Goal: Task Accomplishment & Management: Use online tool/utility

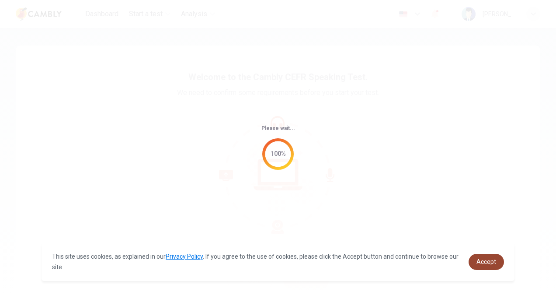
click at [492, 262] on span "Accept" at bounding box center [487, 261] width 20 height 7
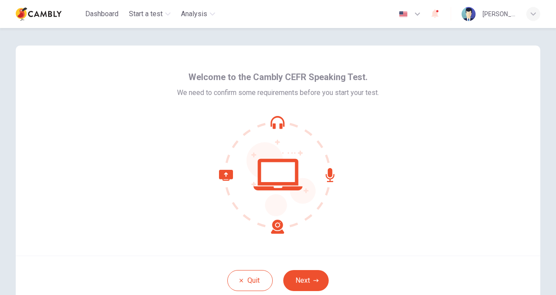
scroll to position [44, 0]
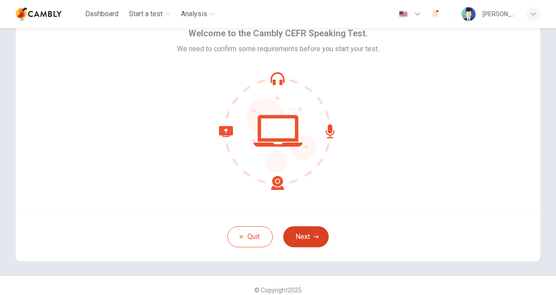
click at [305, 236] on button "Next" at bounding box center [305, 236] width 45 height 21
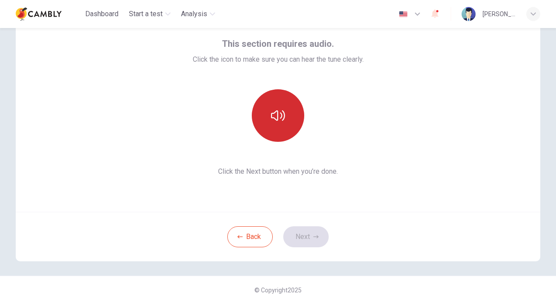
click at [278, 112] on icon "button" at bounding box center [278, 115] width 14 height 14
click at [280, 115] on icon "button" at bounding box center [278, 115] width 14 height 10
click at [307, 235] on button "Next" at bounding box center [305, 236] width 45 height 21
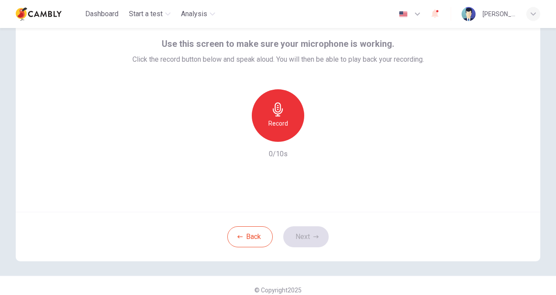
click at [284, 109] on div "Record" at bounding box center [278, 115] width 52 height 52
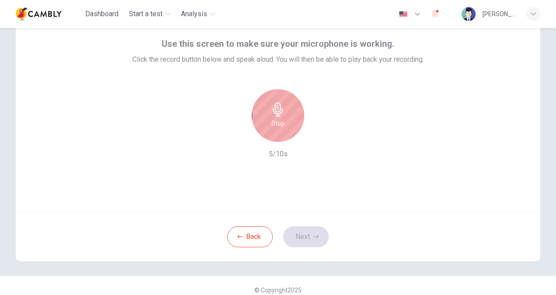
click at [276, 118] on h6 "Stop" at bounding box center [278, 123] width 13 height 10
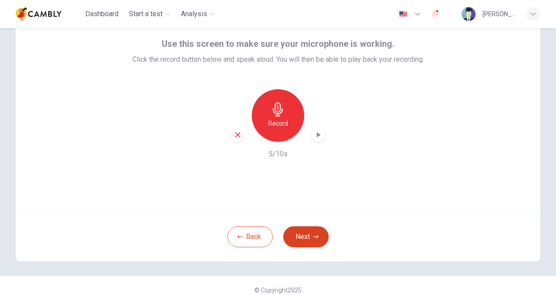
click at [303, 239] on button "Next" at bounding box center [305, 236] width 45 height 21
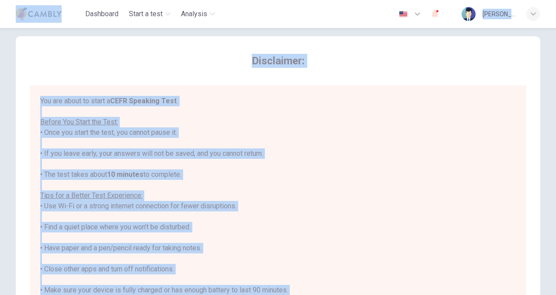
scroll to position [0, 0]
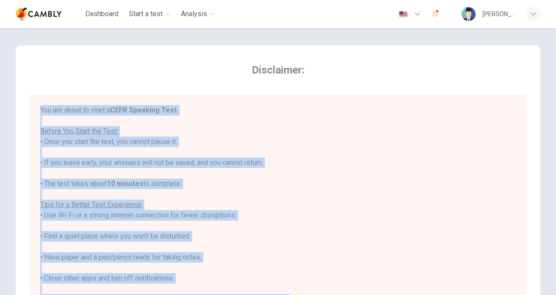
drag, startPoint x: 253, startPoint y: 224, endPoint x: 34, endPoint y: 98, distance: 252.6
click at [34, 98] on div "You are about to start a CEFR Speaking Test . Before You Start the Test: • Once…" at bounding box center [278, 220] width 497 height 253
copy div "You are about to start a CEFR Speaking Test . Before You Start the Test: • Once…"
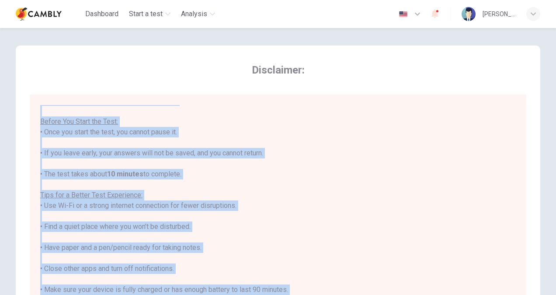
click at [351, 183] on div "You are about to start a CEFR Speaking Test . Before You Start the Test: • Once…" at bounding box center [278, 215] width 476 height 241
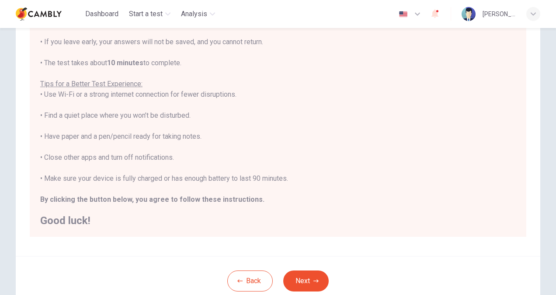
scroll to position [164, 0]
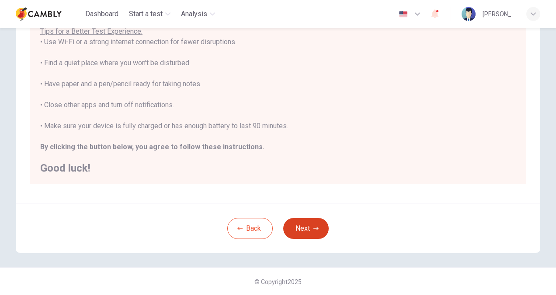
click at [303, 226] on button "Next" at bounding box center [305, 228] width 45 height 21
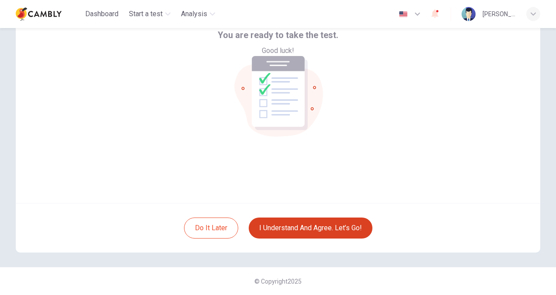
scroll to position [52, 0]
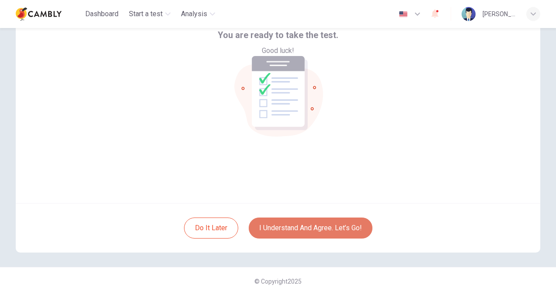
click at [309, 227] on button "I understand and agree. Let’s go!" at bounding box center [311, 227] width 124 height 21
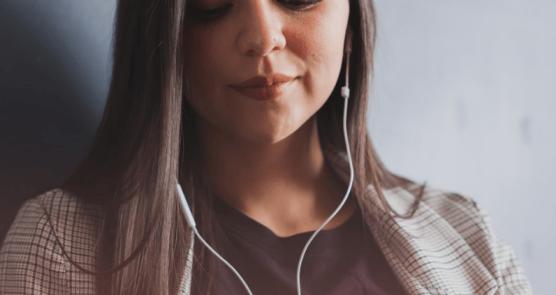
drag, startPoint x: 152, startPoint y: 210, endPoint x: 34, endPoint y: 124, distance: 145.9
click at [34, 134] on div "The Speaking Test will begin soon. Use a headset if available (recommended for …" at bounding box center [278, 181] width 556 height 94
drag, startPoint x: 33, startPoint y: 118, endPoint x: 187, endPoint y: 207, distance: 178.2
click at [187, 207] on div "The Speaking Test will begin soon. Use a headset if available (recommended for …" at bounding box center [278, 181] width 556 height 94
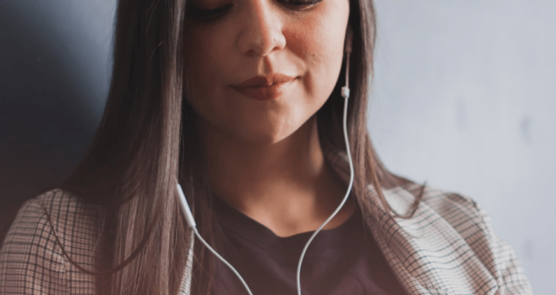
click at [25, 100] on button "Continue" at bounding box center [12, 116] width 25 height 33
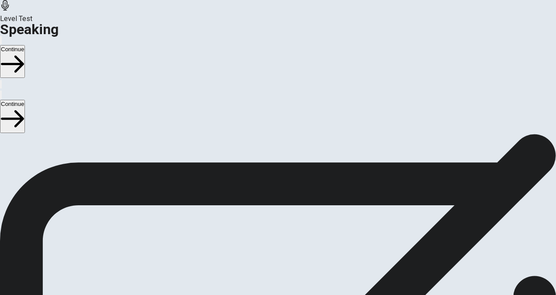
click at [25, 100] on button "Continue" at bounding box center [12, 116] width 25 height 33
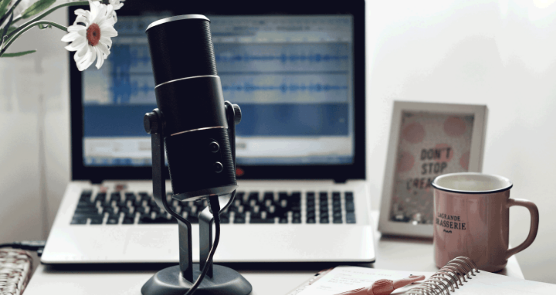
click at [25, 100] on button "Continue" at bounding box center [12, 116] width 25 height 33
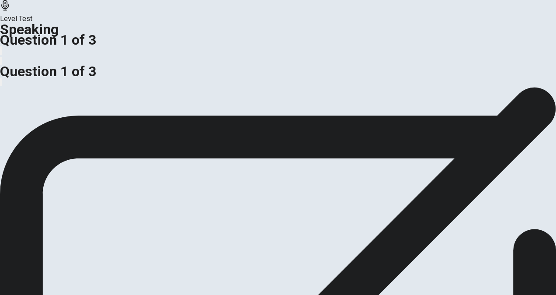
scroll to position [11, 0]
click at [10, 10] on icon at bounding box center [5, 5] width 10 height 10
click at [2, 78] on button "button" at bounding box center [1, 82] width 2 height 8
click at [1, 84] on icon "button" at bounding box center [1, 84] width 0 height 0
drag, startPoint x: 179, startPoint y: 166, endPoint x: 30, endPoint y: 145, distance: 151.1
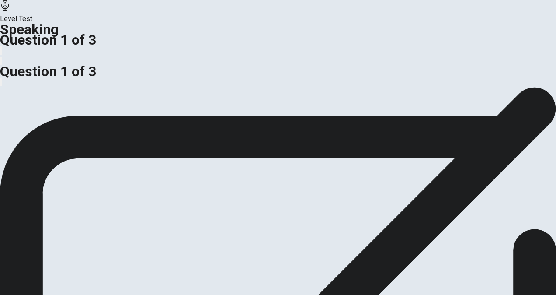
click at [30, 97] on div "Should organizations value innovation above all, or focus on maintaining standa…" at bounding box center [278, 86] width 556 height 21
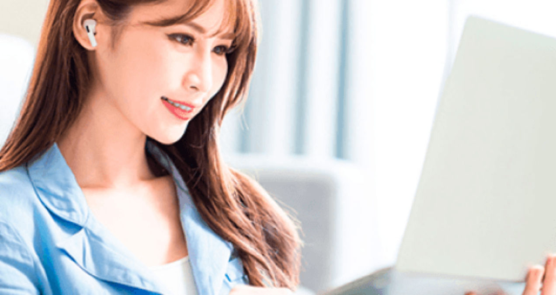
scroll to position [0, 0]
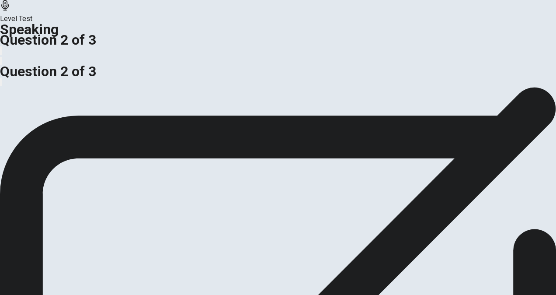
drag, startPoint x: 183, startPoint y: 182, endPoint x: 58, endPoint y: 176, distance: 125.2
click at [219, 96] on span "Use reasons and details to support your answer." at bounding box center [292, 92] width 147 height 8
drag, startPoint x: 30, startPoint y: 157, endPoint x: 278, endPoint y: 172, distance: 248.5
click at [219, 108] on div "Can you think of a time when it would be OK to lie? When would that be? Use rea…" at bounding box center [278, 97] width 556 height 21
click at [10, 10] on icon at bounding box center [5, 5] width 10 height 10
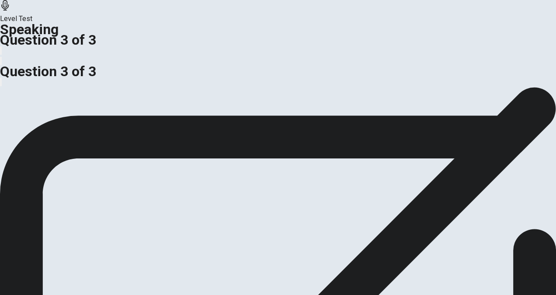
scroll to position [230, 0]
click at [262, 157] on icon at bounding box center [278, 166] width 556 height 556
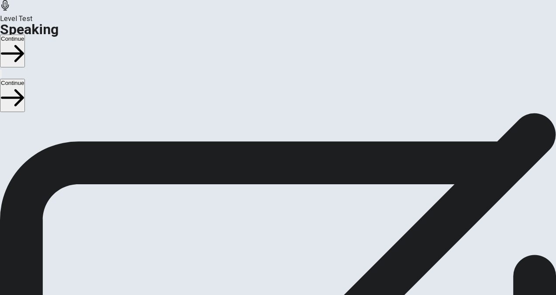
click at [25, 79] on button "Continue" at bounding box center [12, 95] width 25 height 33
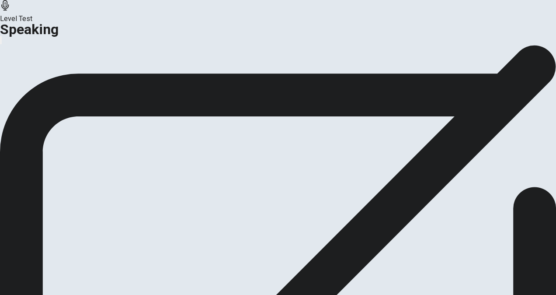
scroll to position [24, 0]
drag, startPoint x: 347, startPoint y: 127, endPoint x: 240, endPoint y: 99, distance: 111.1
click at [240, 87] on div "This is the end of your Speaking test. Click on Analysis to see your score. Cli…" at bounding box center [278, 53] width 556 height 65
click at [70, 86] on button "Continue" at bounding box center [51, 80] width 35 height 12
